Goal: Transaction & Acquisition: Download file/media

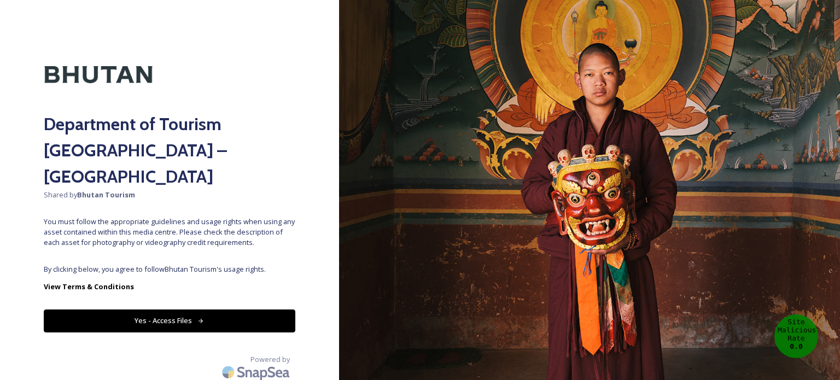
click at [193, 233] on div "Department of Tourism [GEOGRAPHIC_DATA] – Brand Centre Shared by Bhutan Tourism…" at bounding box center [169, 190] width 339 height 293
click at [154, 310] on button "Yes - Access Files" at bounding box center [170, 321] width 252 height 22
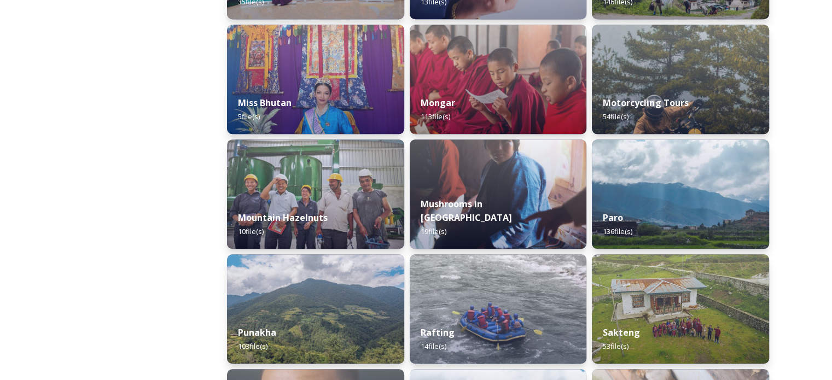
scroll to position [840, 0]
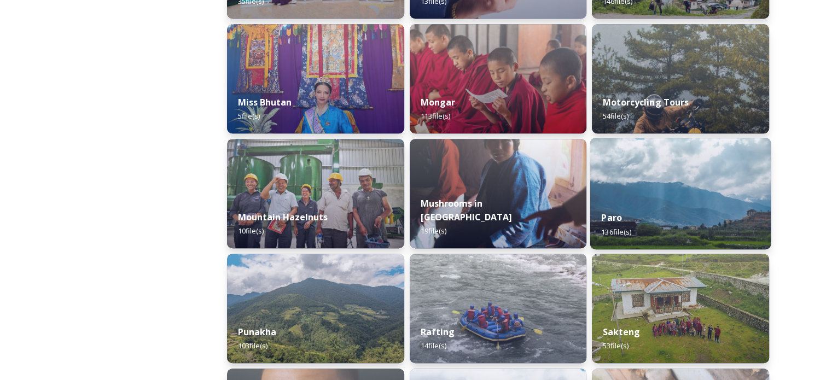
click at [677, 177] on img at bounding box center [680, 194] width 180 height 112
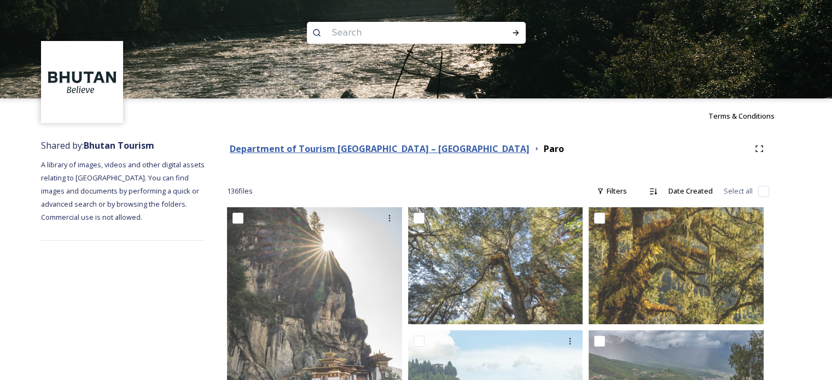
click at [403, 151] on strong "Department of Tourism [GEOGRAPHIC_DATA] – [GEOGRAPHIC_DATA]" at bounding box center [380, 149] width 300 height 12
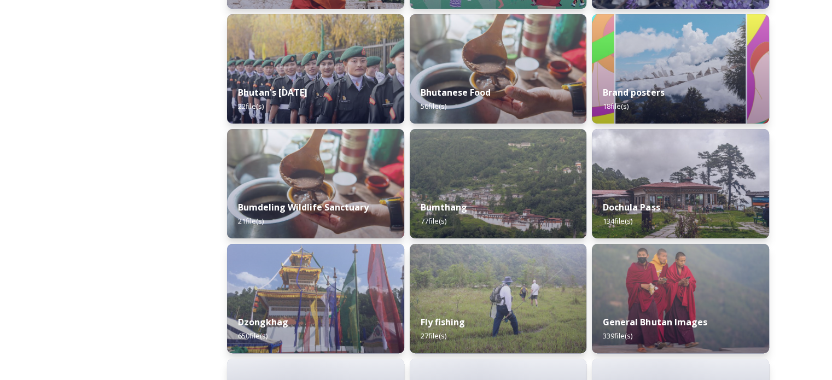
scroll to position [278, 0]
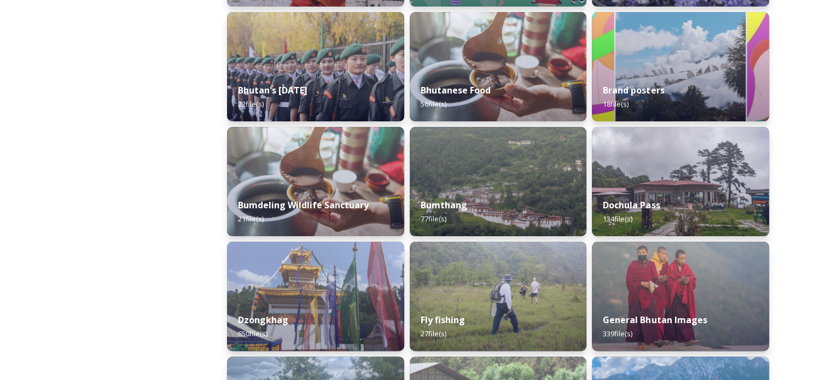
click at [319, 305] on div "Dzongkhag 650 file(s)" at bounding box center [315, 327] width 180 height 50
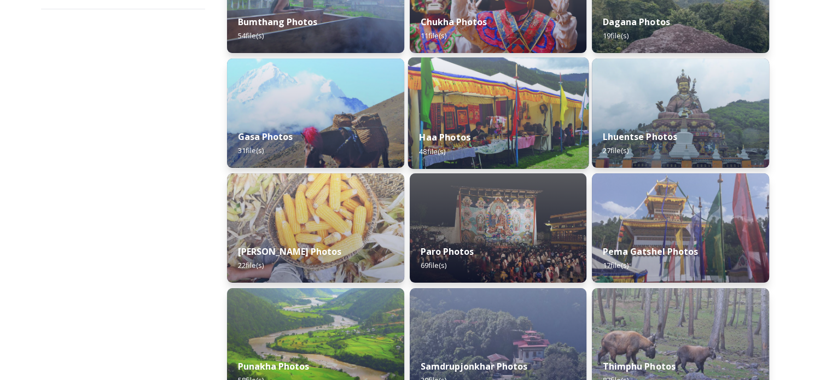
scroll to position [232, 0]
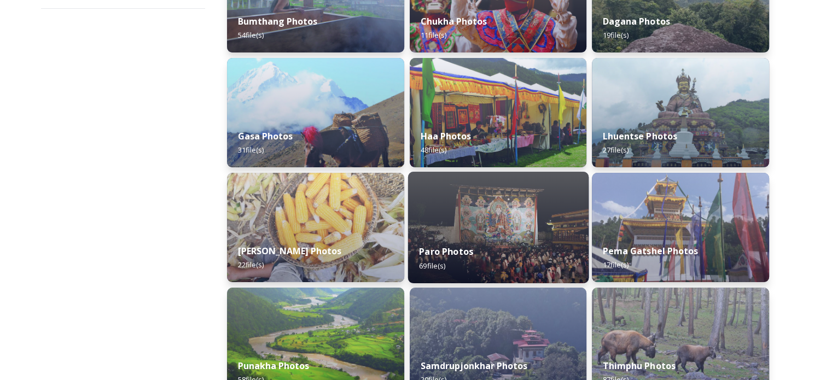
click at [477, 224] on img at bounding box center [497, 228] width 180 height 112
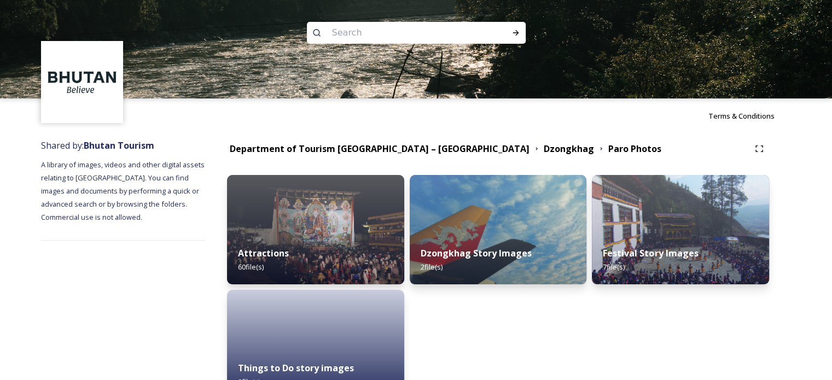
scroll to position [70, 0]
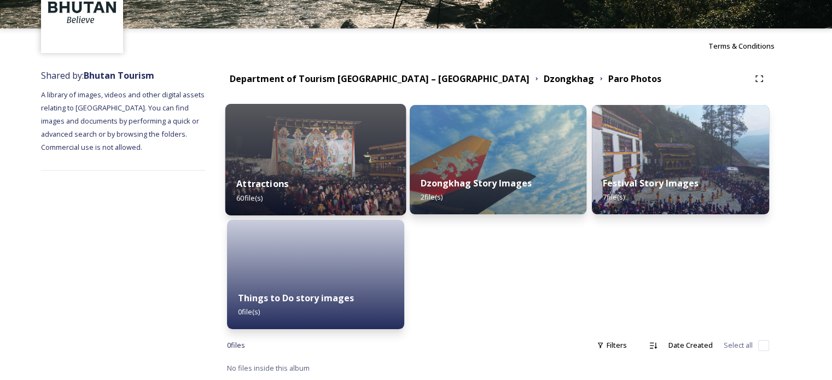
click at [313, 195] on div "Attractions 60 file(s)" at bounding box center [315, 191] width 180 height 50
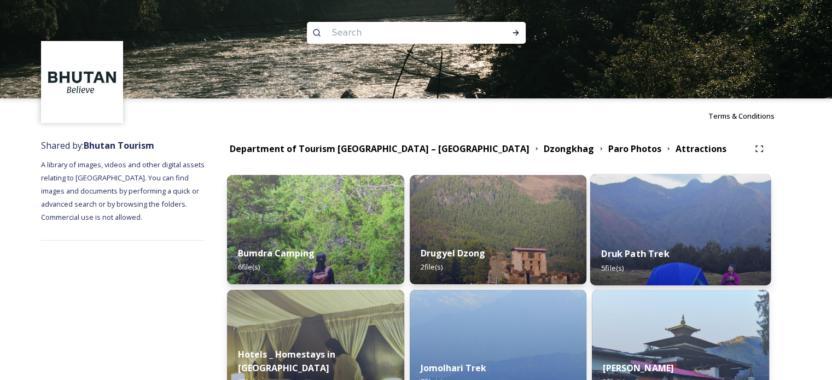
click at [665, 258] on strong "Druk Path Trek" at bounding box center [636, 254] width 68 height 12
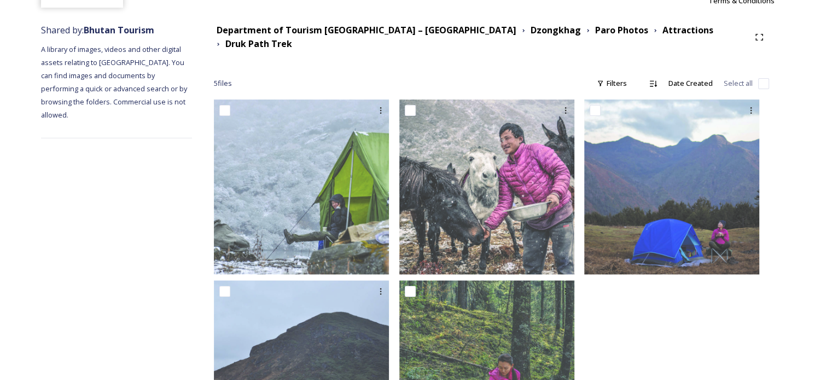
scroll to position [115, 0]
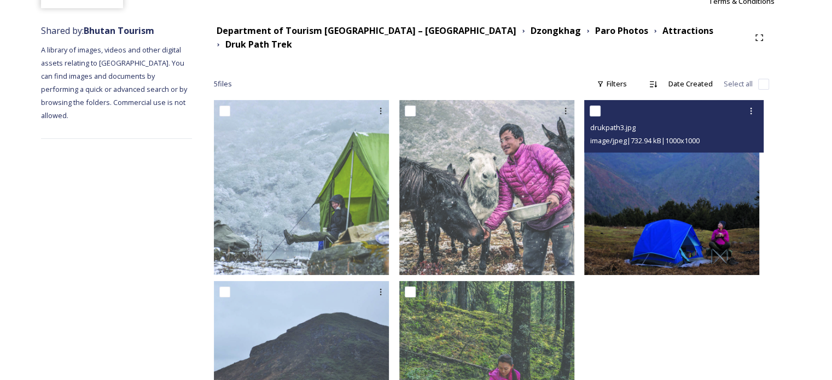
click at [674, 222] on img at bounding box center [671, 187] width 175 height 175
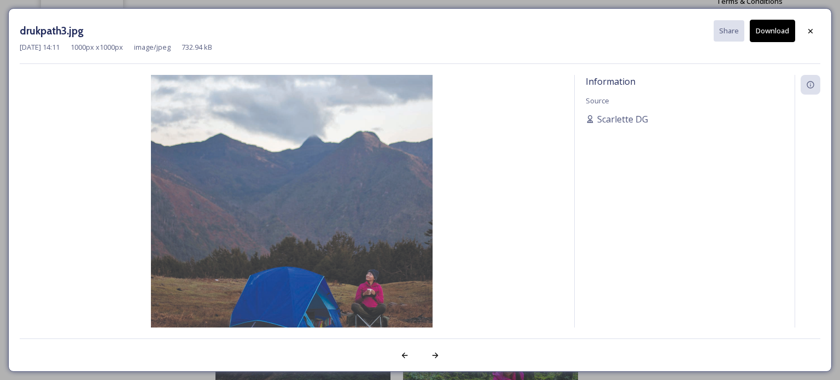
click at [774, 29] on button "Download" at bounding box center [772, 31] width 45 height 22
click at [814, 33] on icon at bounding box center [810, 31] width 9 height 9
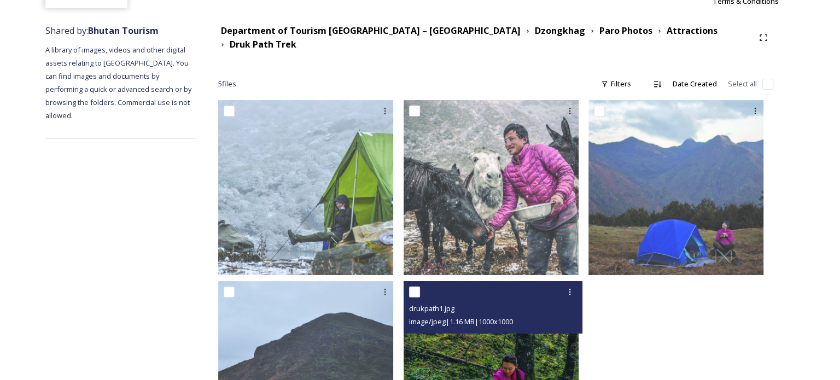
scroll to position [207, 0]
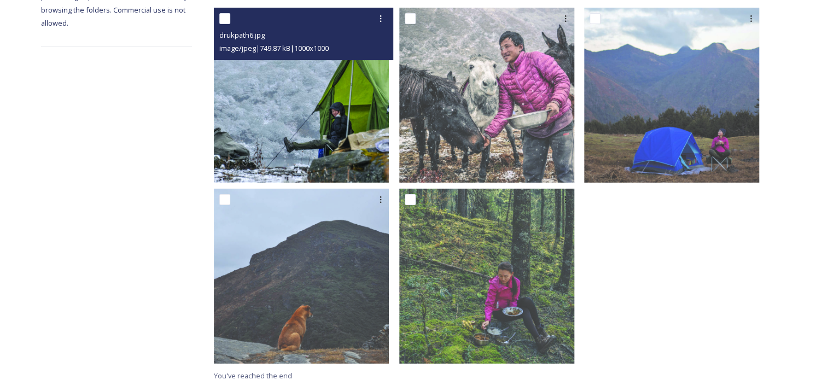
click at [346, 118] on img at bounding box center [301, 95] width 175 height 175
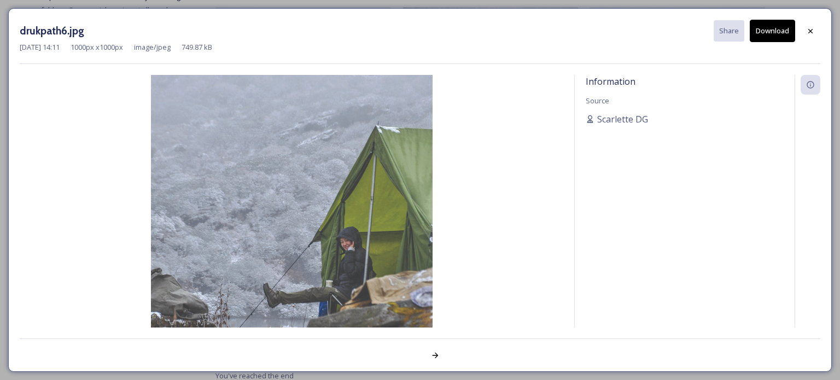
click at [771, 31] on button "Download" at bounding box center [772, 31] width 45 height 22
click at [805, 28] on div at bounding box center [811, 31] width 20 height 20
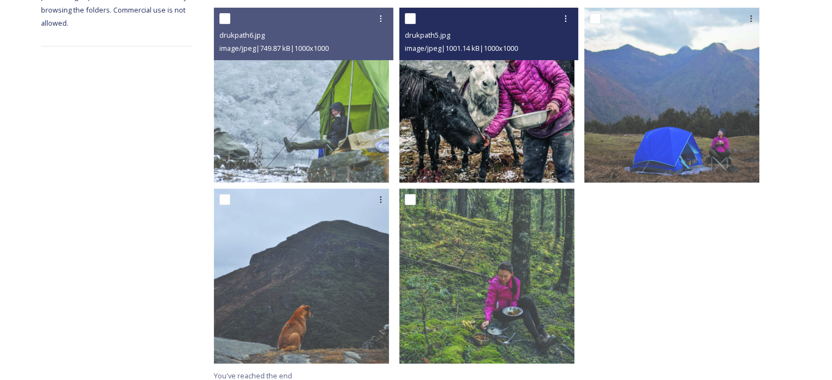
click at [543, 83] on img at bounding box center [486, 95] width 175 height 175
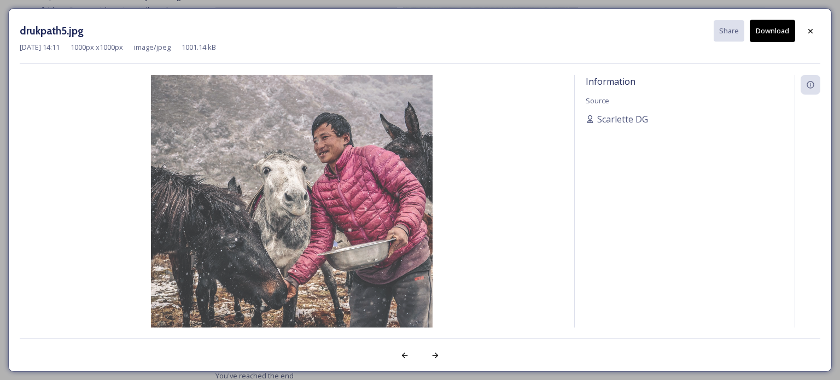
click at [772, 31] on button "Download" at bounding box center [772, 31] width 45 height 22
